Goal: Transaction & Acquisition: Purchase product/service

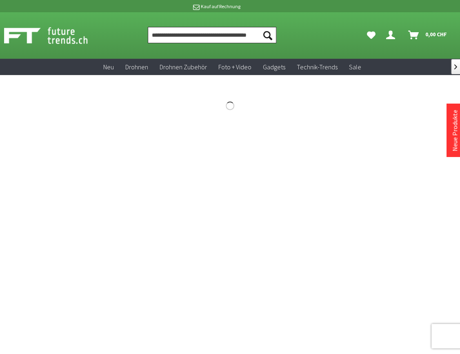
click at [220, 39] on input "Produkt, Marke, Kategorie, EAN, Artikelnummer…" at bounding box center [212, 35] width 129 height 16
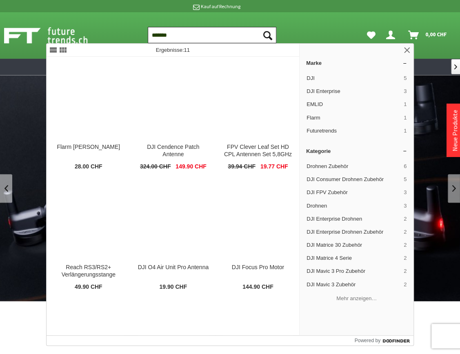
type input "*******"
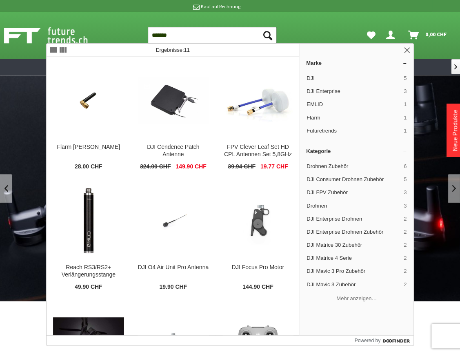
click at [259, 27] on button "Suchen" at bounding box center [267, 35] width 17 height 16
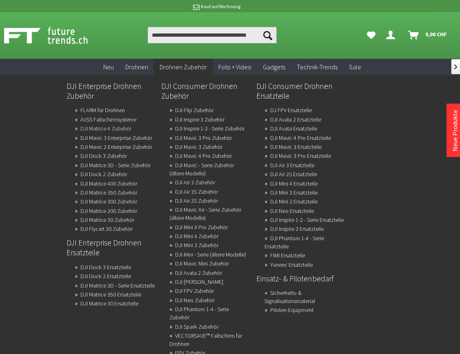
click at [97, 129] on link "DJI Matrice 4 Zubehör" at bounding box center [105, 128] width 51 height 11
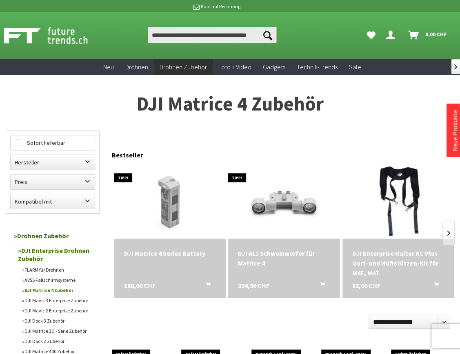
click at [389, 33] on icon "Dein Konto" at bounding box center [390, 32] width 9 height 7
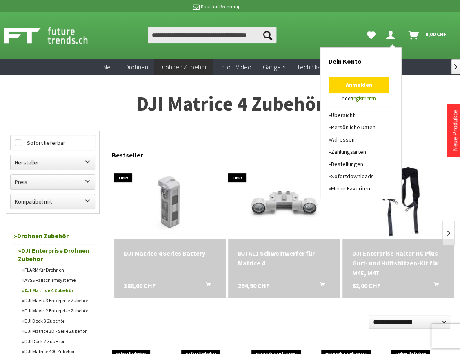
click at [353, 87] on link "Anmelden" at bounding box center [358, 85] width 60 height 16
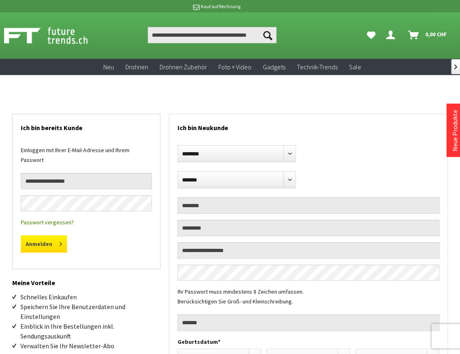
type input "**********"
click at [38, 235] on button "Anmelden" at bounding box center [44, 243] width 46 height 17
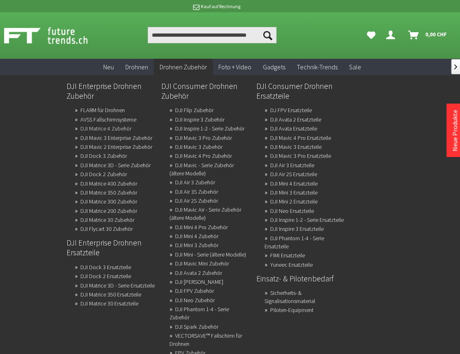
click at [98, 129] on link "DJI Matrice 4 Zubehör" at bounding box center [105, 128] width 51 height 11
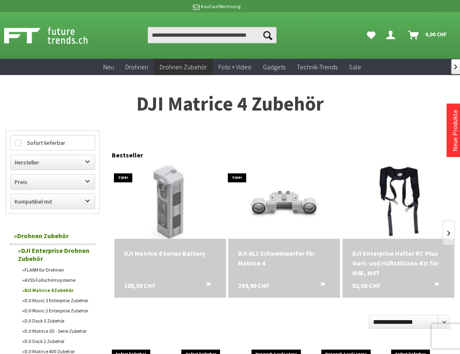
click at [168, 213] on img at bounding box center [170, 201] width 154 height 103
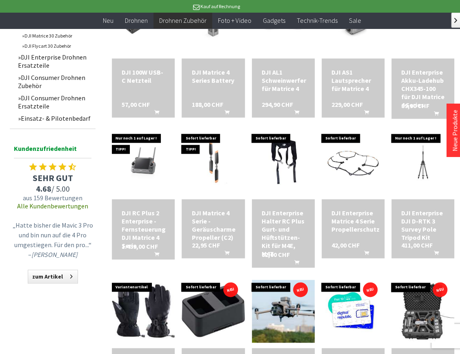
scroll to position [359, 0]
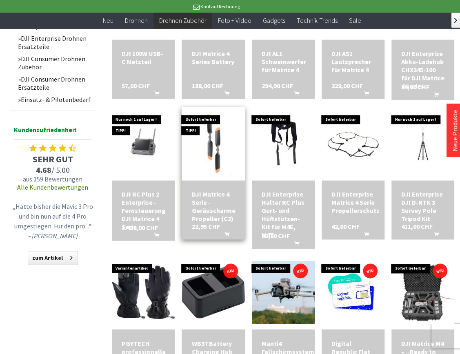
click at [216, 146] on img at bounding box center [213, 144] width 88 height 66
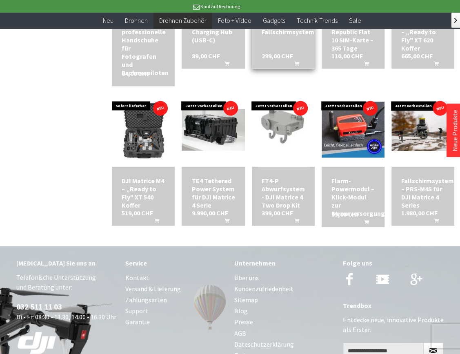
scroll to position [679, 0]
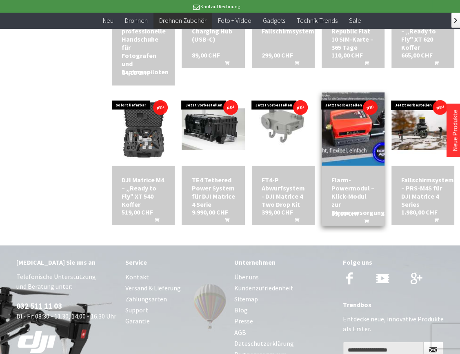
click at [341, 122] on img at bounding box center [353, 129] width 88 height 78
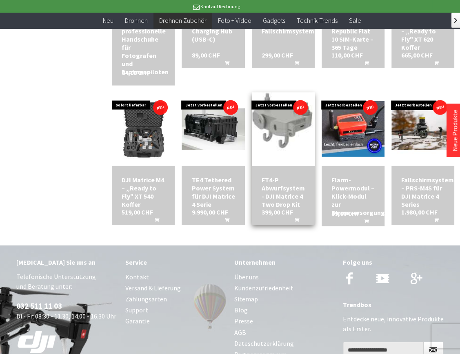
click at [284, 127] on img at bounding box center [283, 128] width 69 height 103
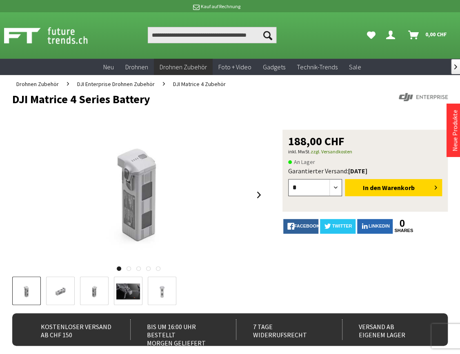
click at [333, 188] on select "* * * * * * * * * ** ** ** ** ** ** ** ** ** ** **" at bounding box center [315, 187] width 54 height 17
select select "*"
click at [288, 179] on select "* * * * * * * * * ** ** ** ** ** ** ** ** ** ** **" at bounding box center [315, 187] width 54 height 17
click at [392, 191] on span "Warenkorb" at bounding box center [398, 188] width 33 height 8
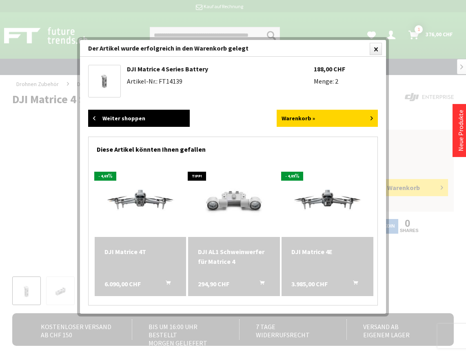
click at [104, 118] on link "Weiter shoppen" at bounding box center [139, 118] width 102 height 17
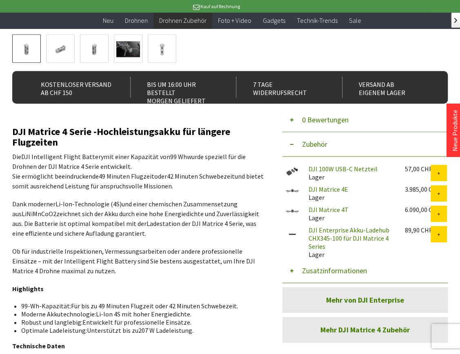
scroll to position [303, 0]
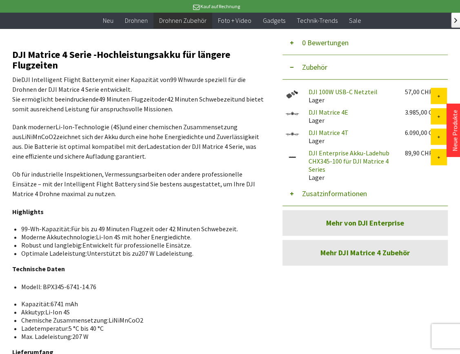
click at [292, 190] on button "Zusatzinformationen" at bounding box center [364, 193] width 165 height 24
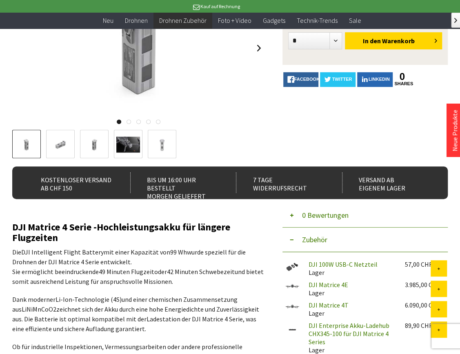
scroll to position [0, 0]
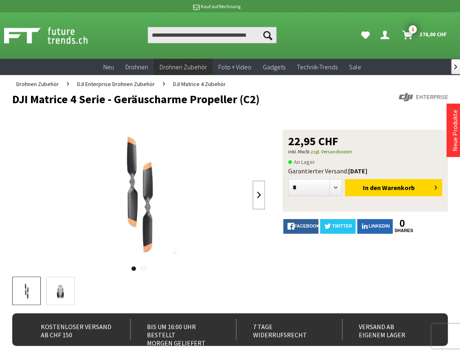
click at [255, 193] on link at bounding box center [258, 195] width 12 height 29
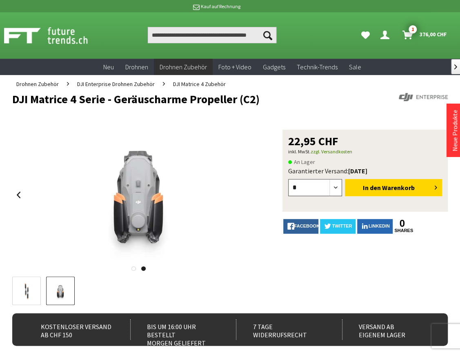
click at [334, 185] on select "* * * * * * * * * ** ** ** ** ** ** ** ** ** ** **" at bounding box center [315, 187] width 54 height 17
select select "*"
click at [288, 179] on select "* * * * * * * * * ** ** ** ** ** ** ** ** ** ** **" at bounding box center [315, 187] width 54 height 17
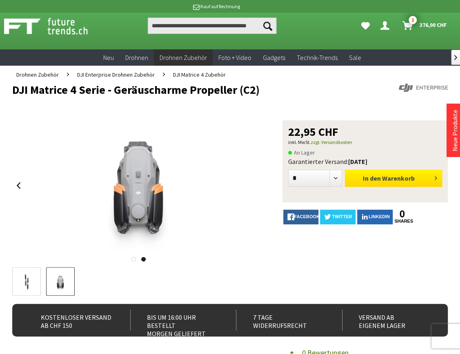
click at [376, 178] on span "In den" at bounding box center [372, 178] width 18 height 8
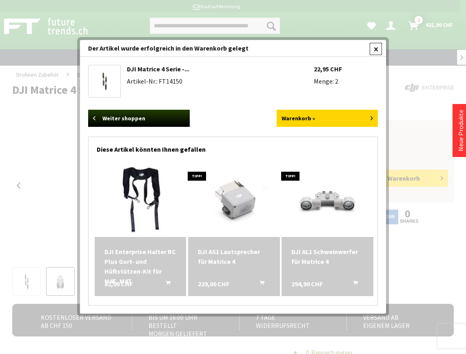
click at [373, 47] on div at bounding box center [376, 49] width 12 height 12
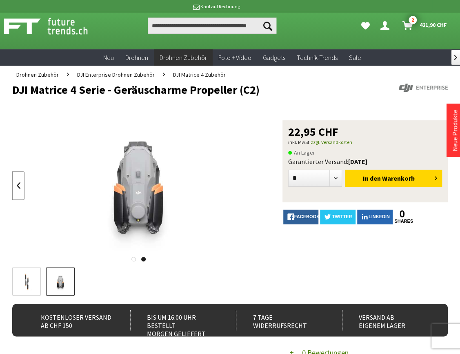
scroll to position [0, 0]
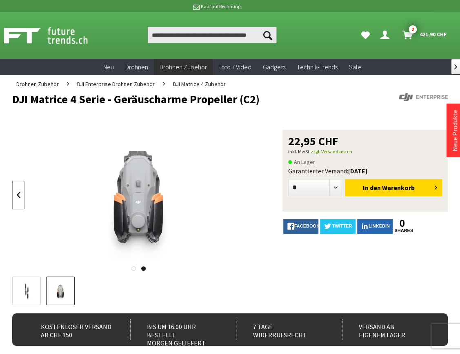
click at [20, 193] on link at bounding box center [18, 195] width 12 height 29
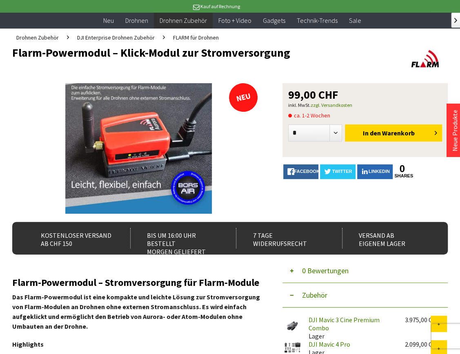
scroll to position [46, 0]
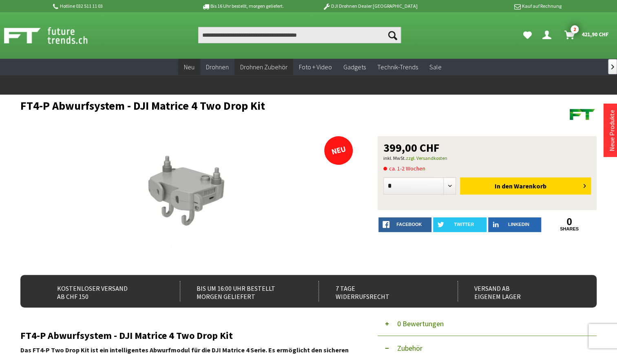
click at [193, 66] on span "Neu" at bounding box center [189, 67] width 11 height 8
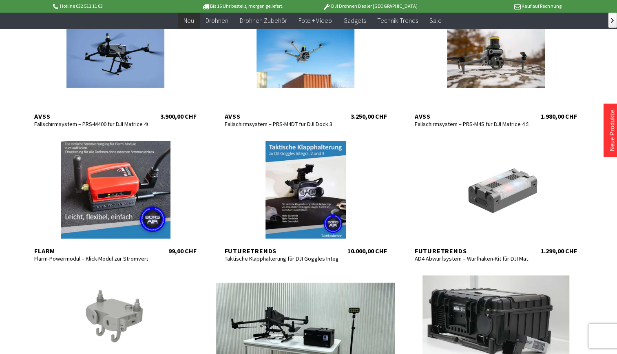
scroll to position [200, 0]
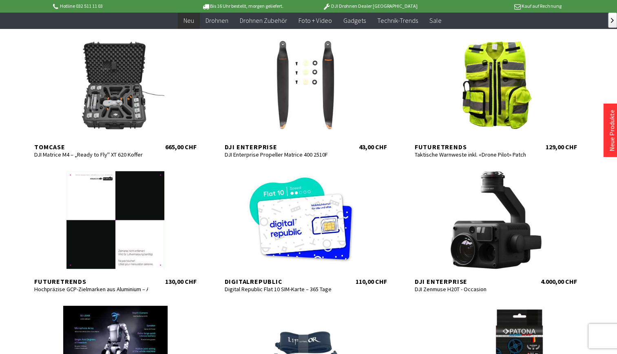
scroll to position [814, 0]
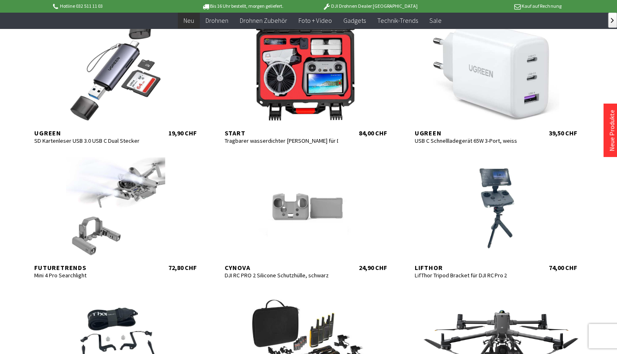
scroll to position [1396, 0]
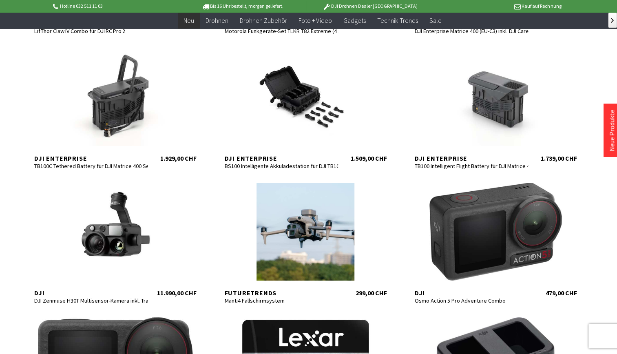
scroll to position [1759, 0]
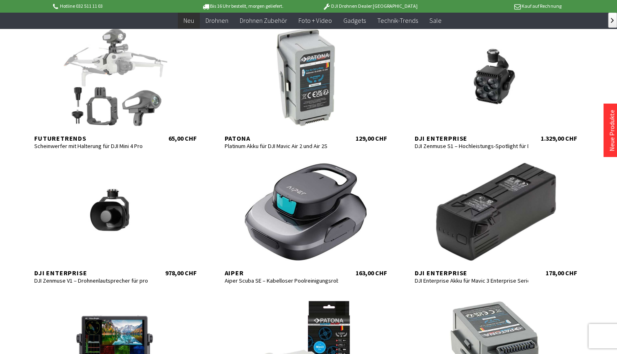
scroll to position [2319, 0]
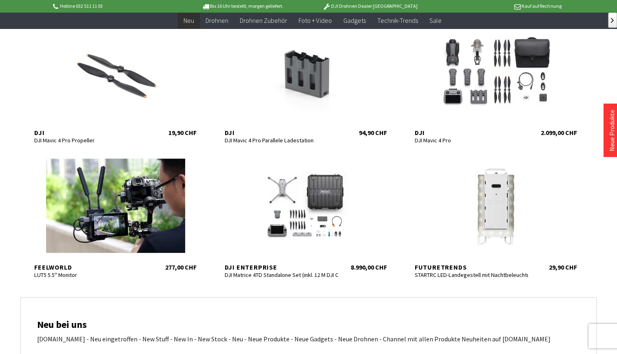
scroll to position [2859, 0]
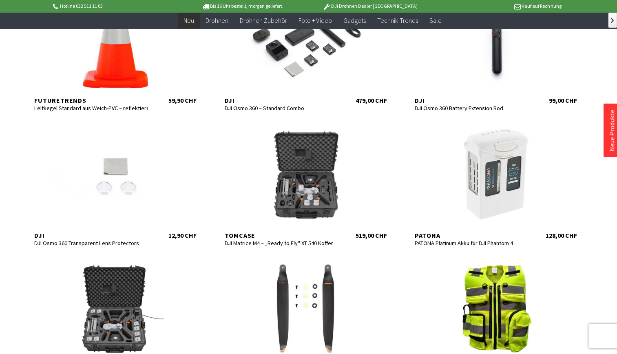
scroll to position [547, 0]
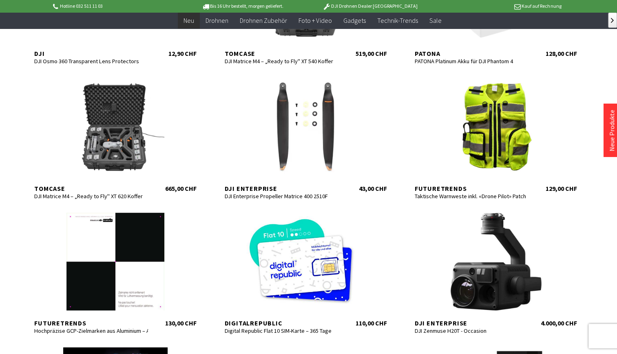
scroll to position [779, 0]
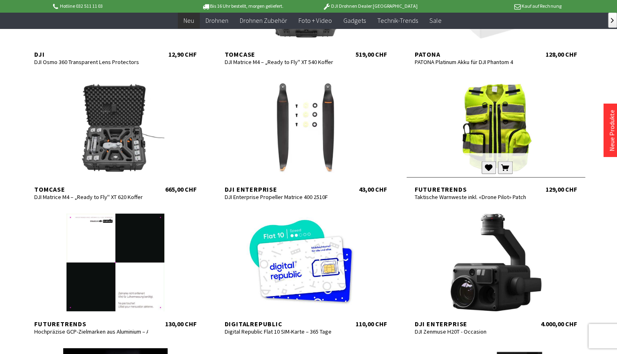
click at [488, 148] on div at bounding box center [496, 128] width 179 height 98
click at [491, 139] on div at bounding box center [496, 128] width 179 height 98
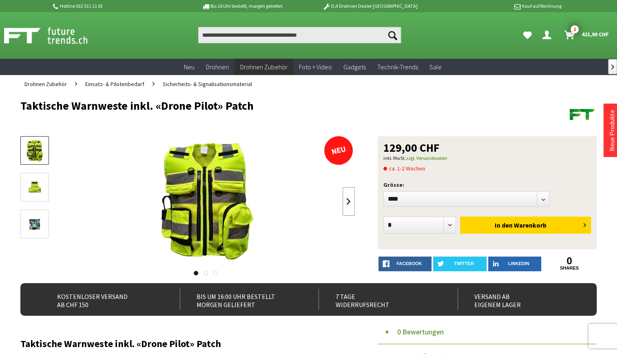
click at [349, 197] on link at bounding box center [349, 201] width 12 height 29
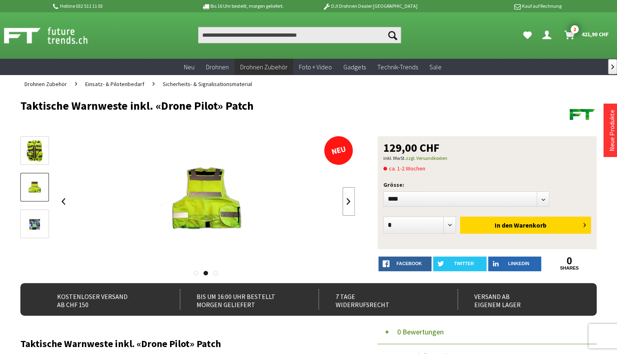
click at [349, 197] on link at bounding box center [349, 201] width 12 height 29
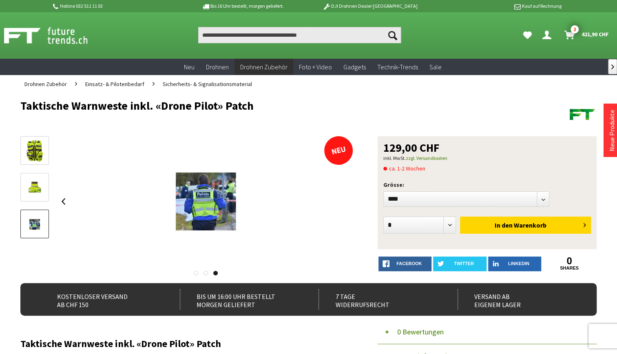
click at [349, 197] on div at bounding box center [206, 201] width 298 height 131
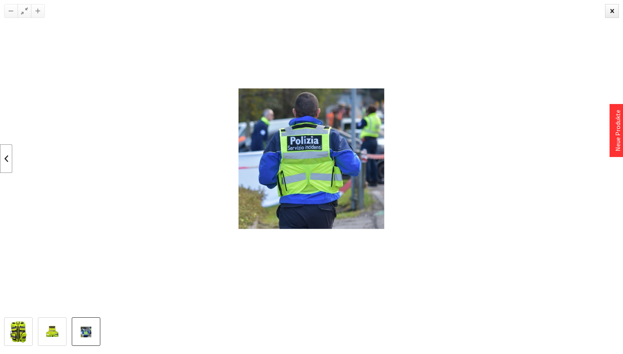
click at [7, 164] on link at bounding box center [6, 158] width 12 height 29
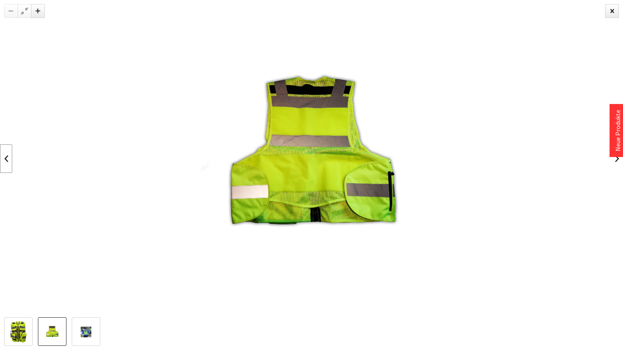
click at [9, 162] on link at bounding box center [6, 158] width 12 height 29
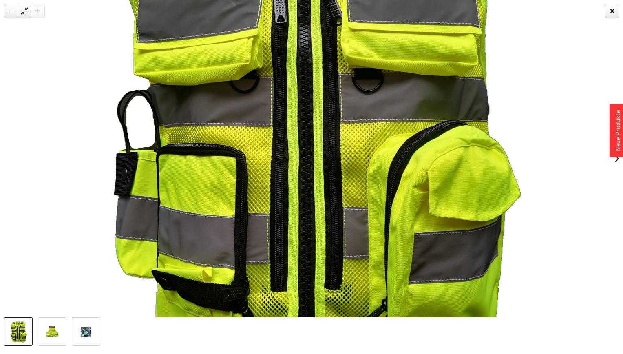
drag, startPoint x: 234, startPoint y: 190, endPoint x: 339, endPoint y: 153, distance: 111.8
click at [339, 153] on img at bounding box center [311, 116] width 449 height 580
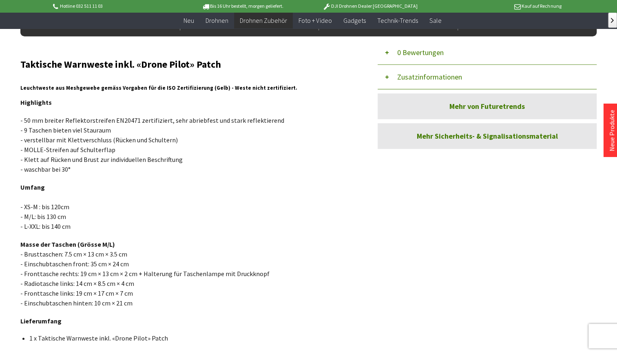
scroll to position [269, 0]
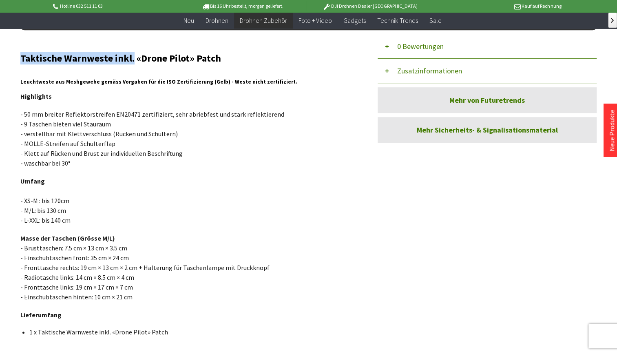
drag, startPoint x: 21, startPoint y: 58, endPoint x: 132, endPoint y: 64, distance: 110.7
click at [132, 64] on h2 "Taktische Warnweste inkl. «Drone Pilot» Patch" at bounding box center [187, 58] width 334 height 11
drag, startPoint x: 132, startPoint y: 64, endPoint x: 108, endPoint y: 54, distance: 25.8
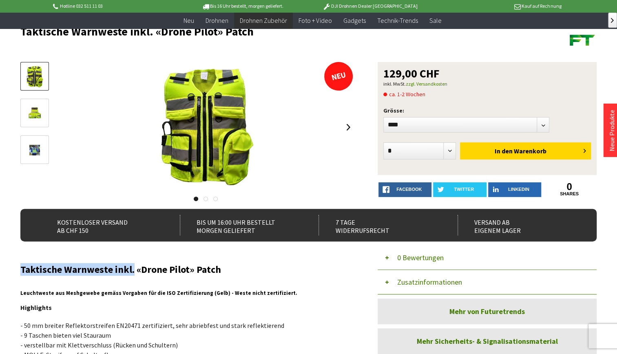
scroll to position [87, 0]
